Goal: Transaction & Acquisition: Download file/media

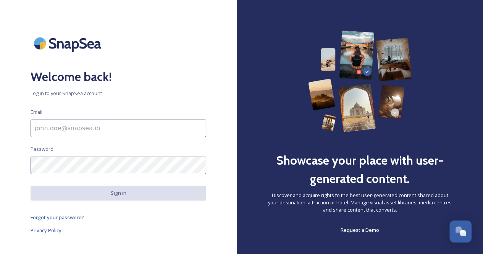
click at [82, 129] on input at bounding box center [119, 129] width 176 height 18
paste input "[EMAIL_ADDRESS][DOMAIN_NAME]"
type input "[EMAIL_ADDRESS][DOMAIN_NAME]"
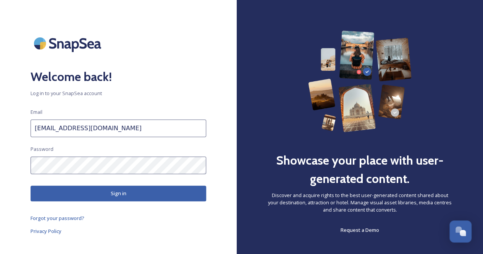
click at [13, 173] on div "Welcome back! Log in to your SnapSea account Email [EMAIL_ADDRESS][DOMAIN_NAME]…" at bounding box center [118, 127] width 237 height 193
click at [126, 193] on button "Sign in" at bounding box center [119, 194] width 176 height 16
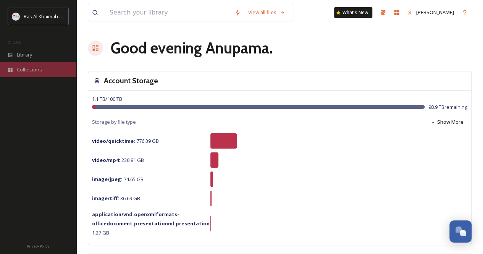
click at [32, 68] on span "Collections" at bounding box center [29, 69] width 25 height 7
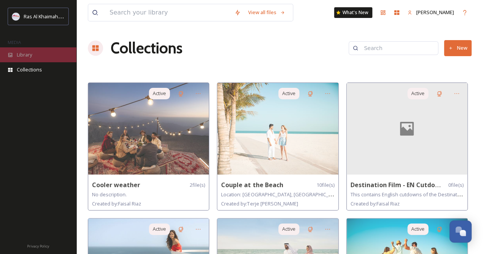
click at [30, 53] on span "Library" at bounding box center [24, 54] width 15 height 7
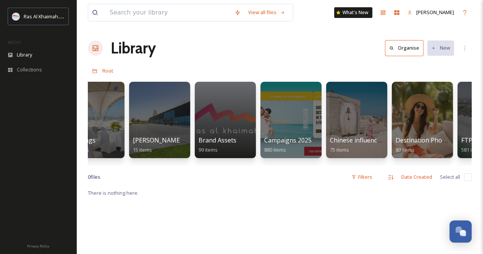
scroll to position [0, 882]
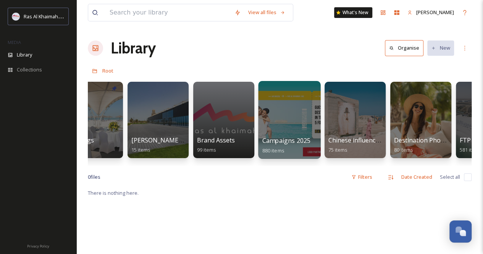
click at [281, 118] on div at bounding box center [289, 120] width 62 height 78
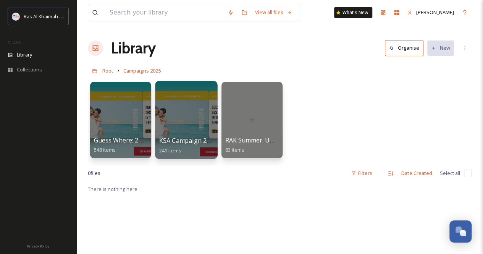
click at [178, 104] on div at bounding box center [186, 120] width 62 height 78
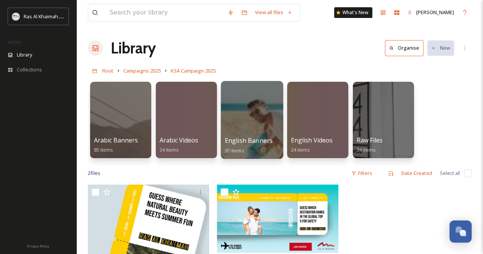
click at [241, 119] on div at bounding box center [252, 120] width 62 height 78
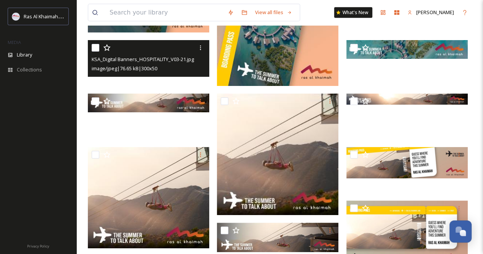
scroll to position [2673, 0]
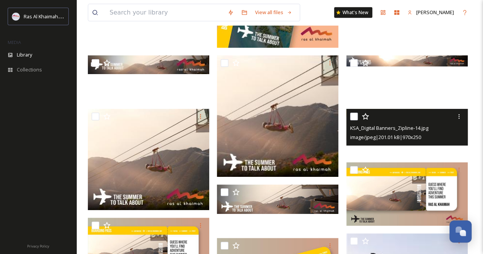
click at [384, 121] on div at bounding box center [408, 117] width 116 height 14
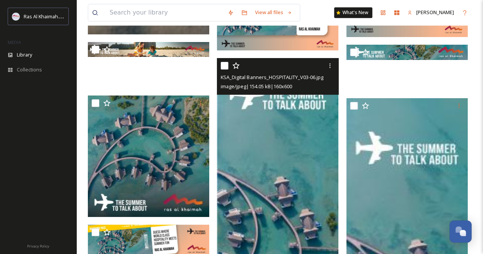
scroll to position [1871, 0]
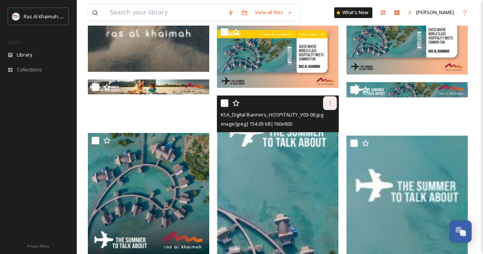
click at [330, 102] on icon at bounding box center [330, 103] width 6 height 6
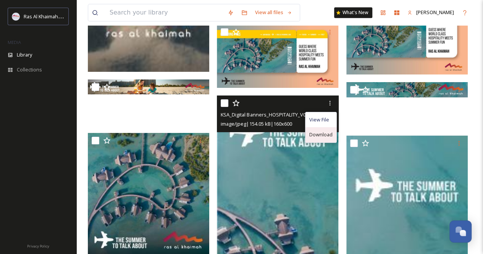
click at [323, 132] on span "Download" at bounding box center [320, 134] width 23 height 7
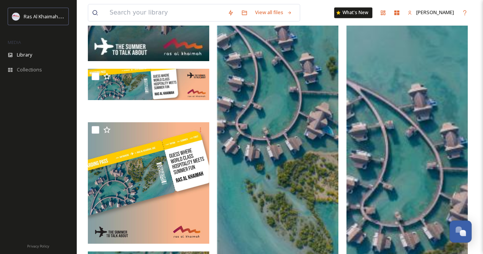
scroll to position [2138, 0]
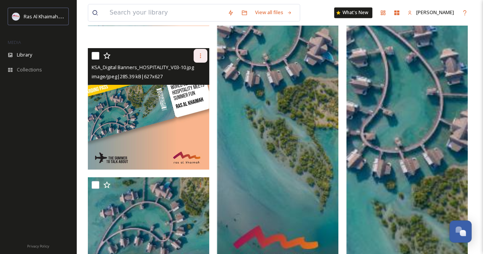
click at [199, 58] on icon at bounding box center [200, 56] width 6 height 6
click at [161, 99] on img at bounding box center [148, 108] width 121 height 121
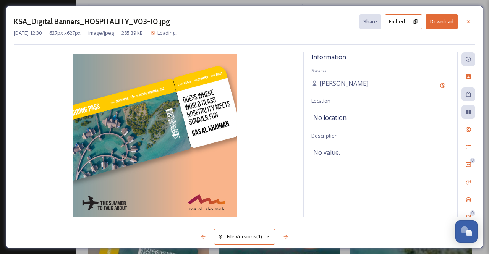
click at [441, 22] on button "Download" at bounding box center [442, 22] width 32 height 16
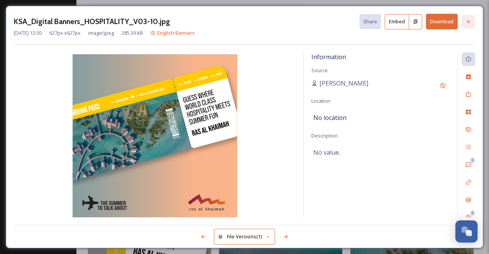
click at [470, 22] on icon at bounding box center [468, 22] width 6 height 6
